Goal: Information Seeking & Learning: Learn about a topic

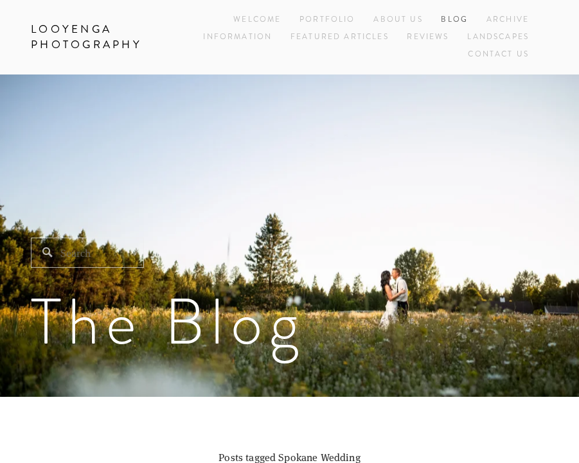
click at [452, 20] on link "Blog" at bounding box center [454, 20] width 27 height 17
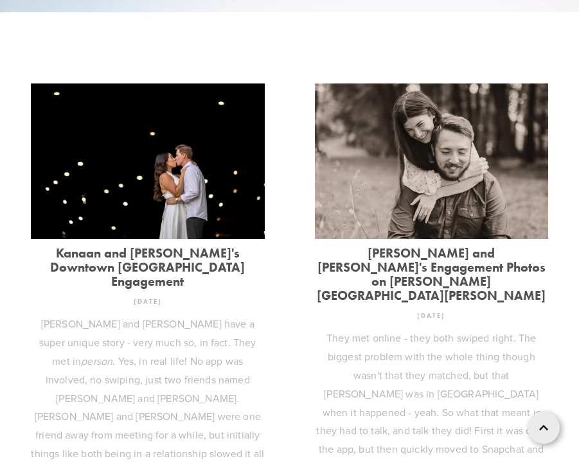
scroll to position [386, 0]
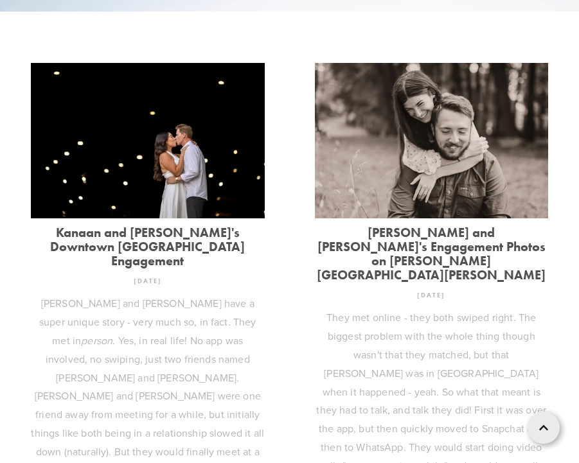
click at [137, 240] on link "Kanaan and [PERSON_NAME]'s Downtown [GEOGRAPHIC_DATA] Engagement" at bounding box center [148, 247] width 234 height 42
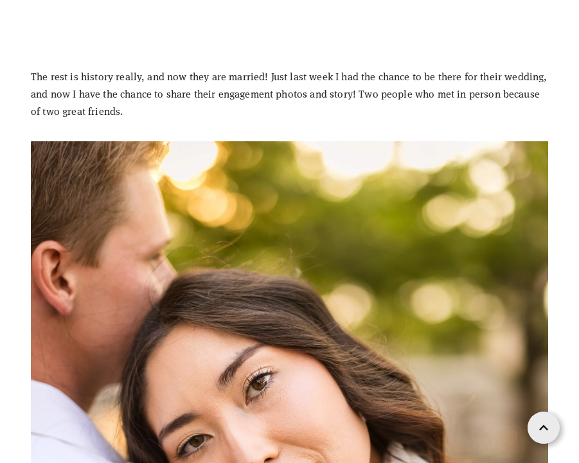
scroll to position [3791, 0]
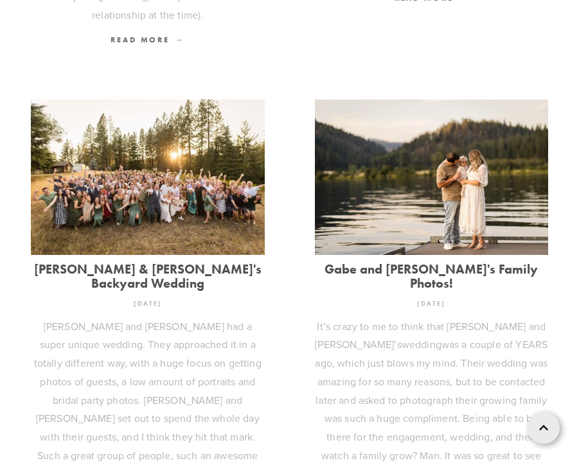
scroll to position [900, 0]
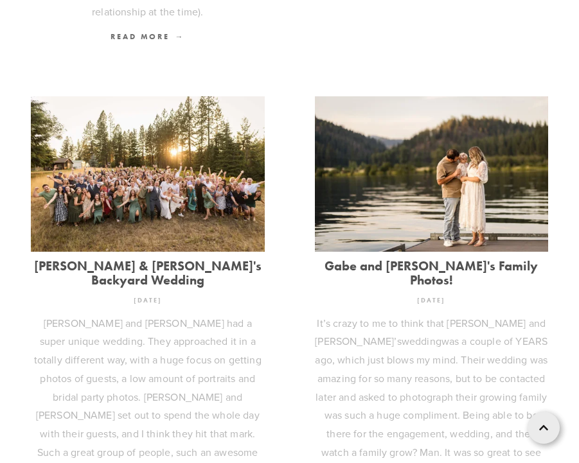
click at [234, 259] on link "[PERSON_NAME] & [PERSON_NAME]'s Backyard Wedding" at bounding box center [148, 273] width 234 height 28
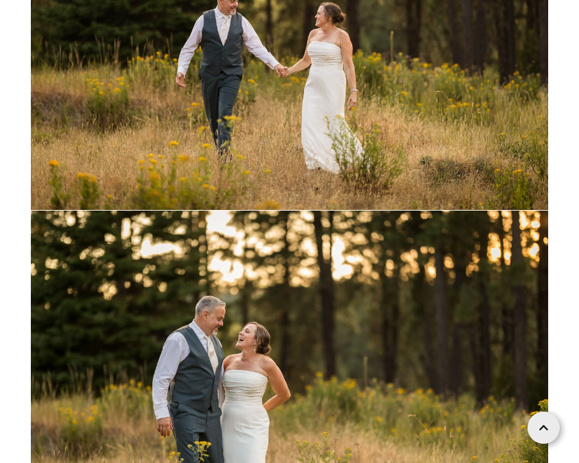
scroll to position [31802, 0]
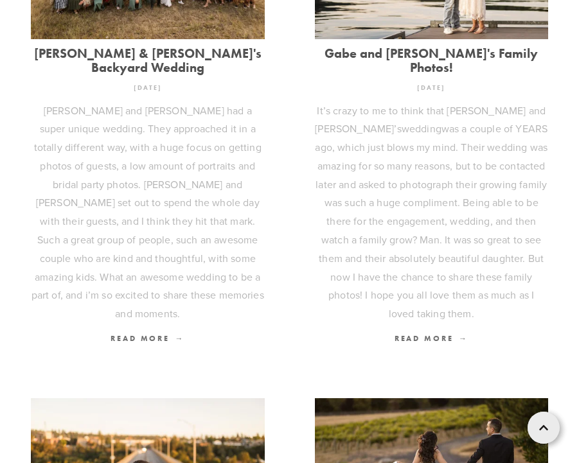
scroll to position [1285, 0]
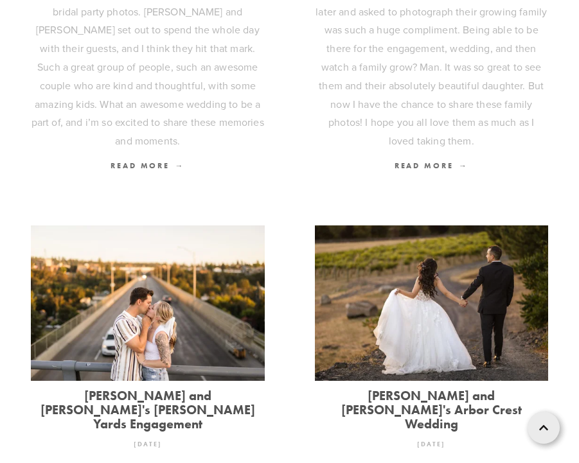
click at [72, 389] on link "[PERSON_NAME] and [PERSON_NAME]'s [PERSON_NAME] Yards Engagement" at bounding box center [148, 410] width 234 height 42
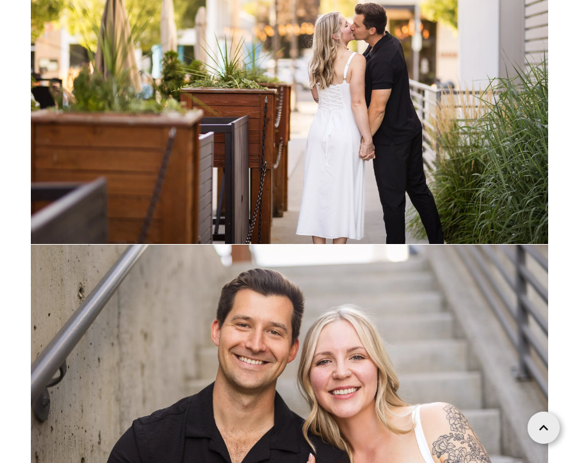
scroll to position [3662, 0]
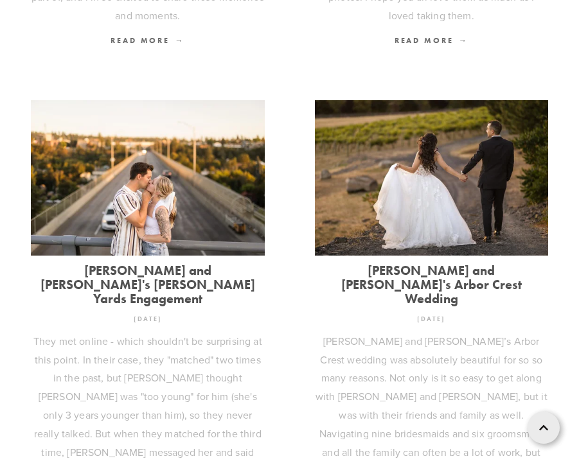
scroll to position [1414, 0]
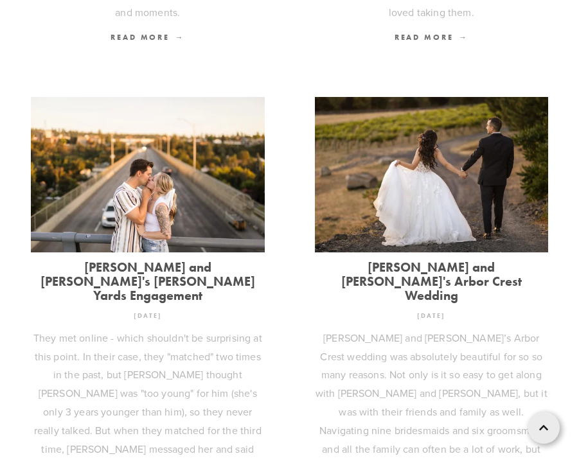
click at [347, 260] on link "[PERSON_NAME] and [PERSON_NAME]'s Arbor Crest Wedding" at bounding box center [432, 281] width 234 height 42
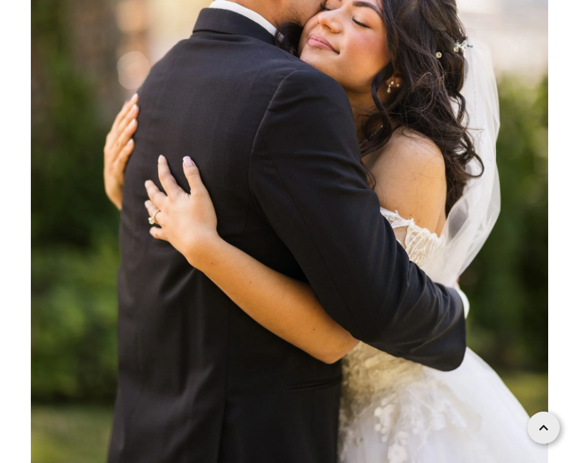
scroll to position [15549, 0]
